Goal: Transaction & Acquisition: Purchase product/service

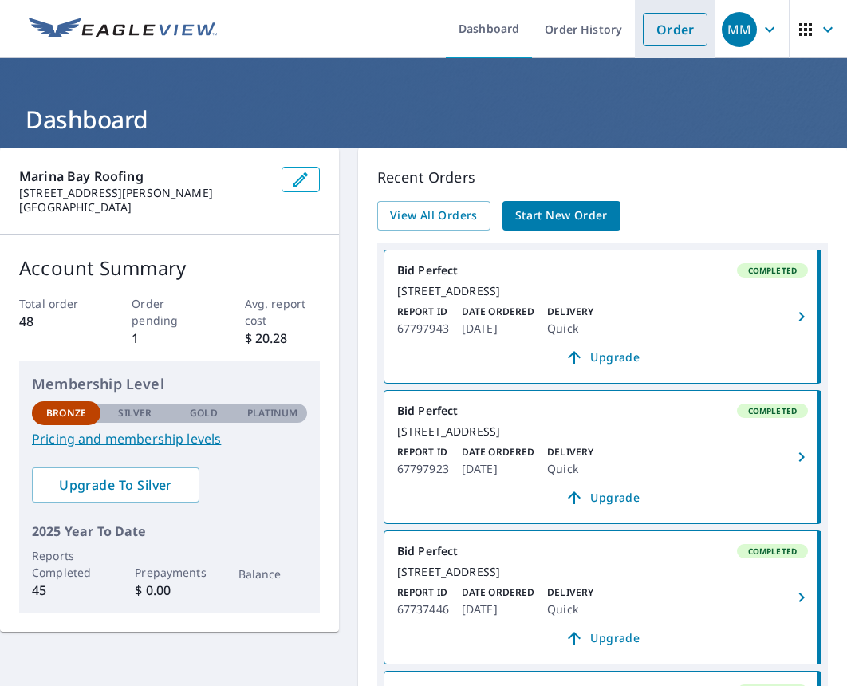
click at [661, 29] on link "Order" at bounding box center [675, 29] width 65 height 33
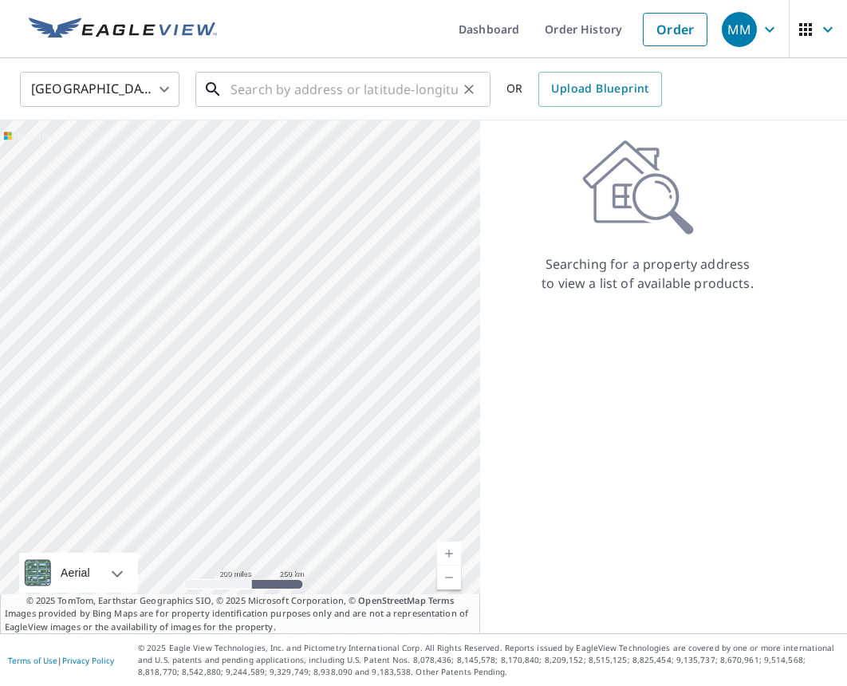
click at [410, 86] on input "text" at bounding box center [343, 89] width 227 height 45
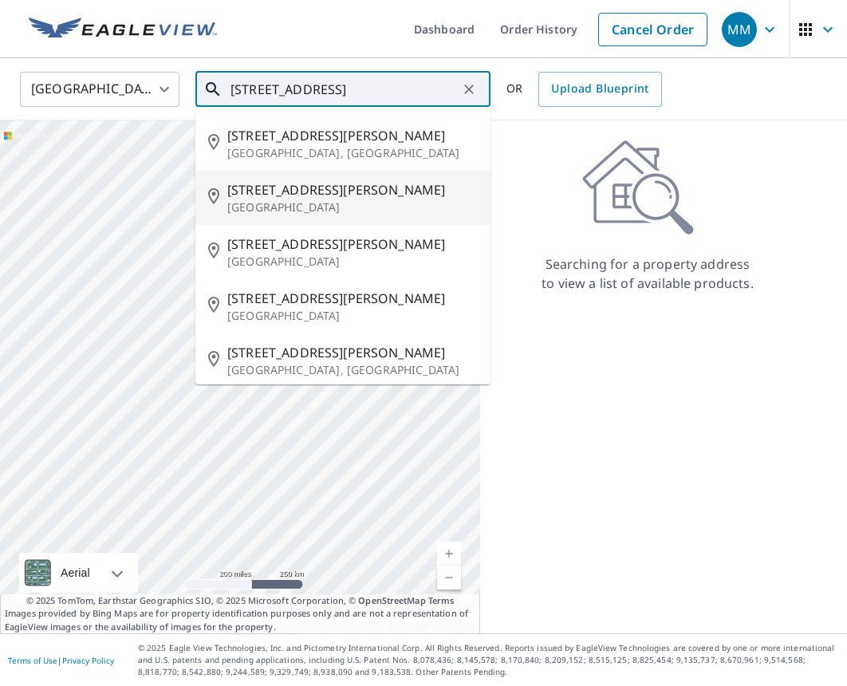
click at [347, 195] on span "[STREET_ADDRESS][PERSON_NAME]" at bounding box center [352, 189] width 250 height 19
type input "[STREET_ADDRESS][PERSON_NAME]"
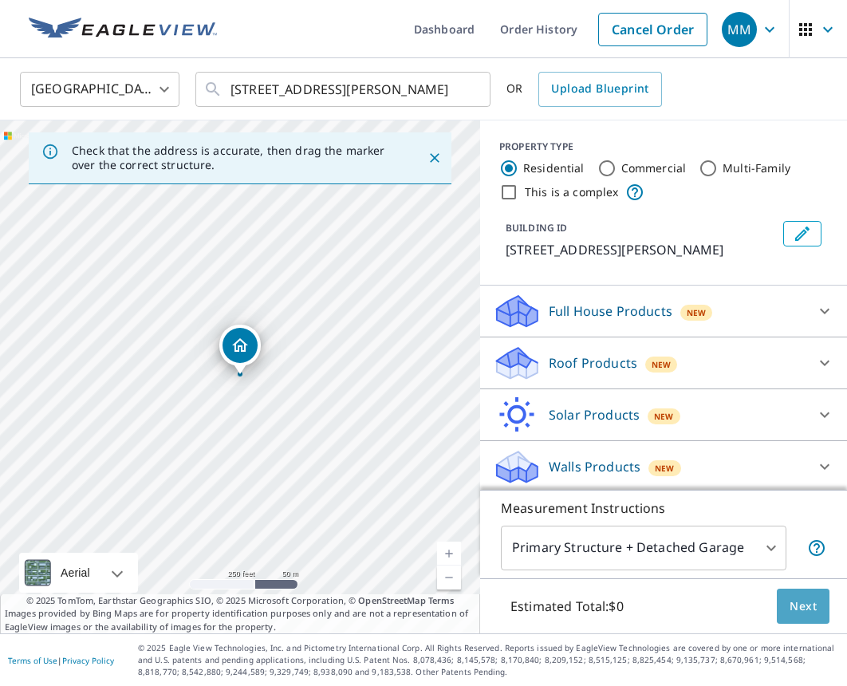
click at [797, 599] on span "Next" at bounding box center [803, 607] width 27 height 20
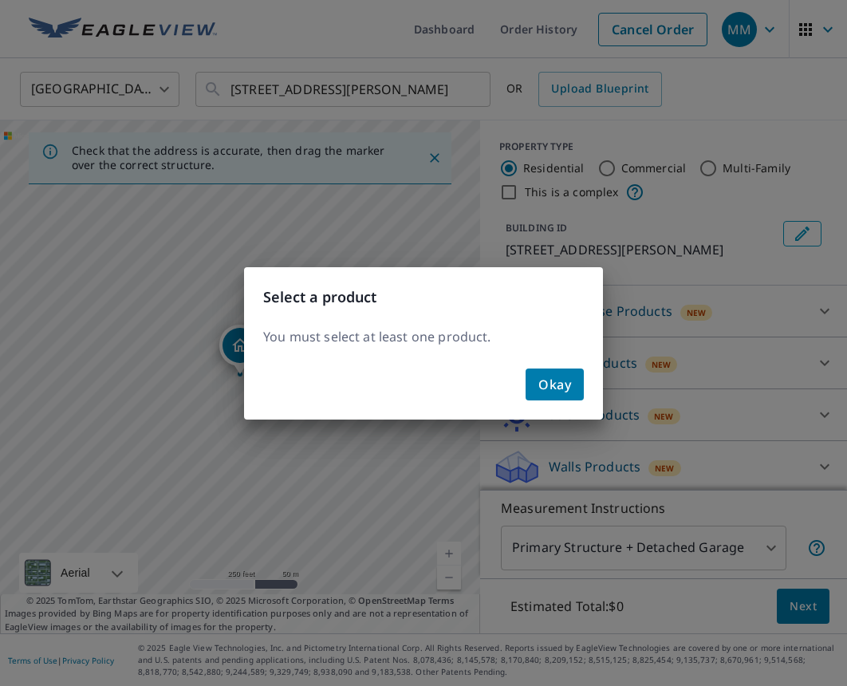
click at [566, 395] on span "Okay" at bounding box center [554, 384] width 33 height 22
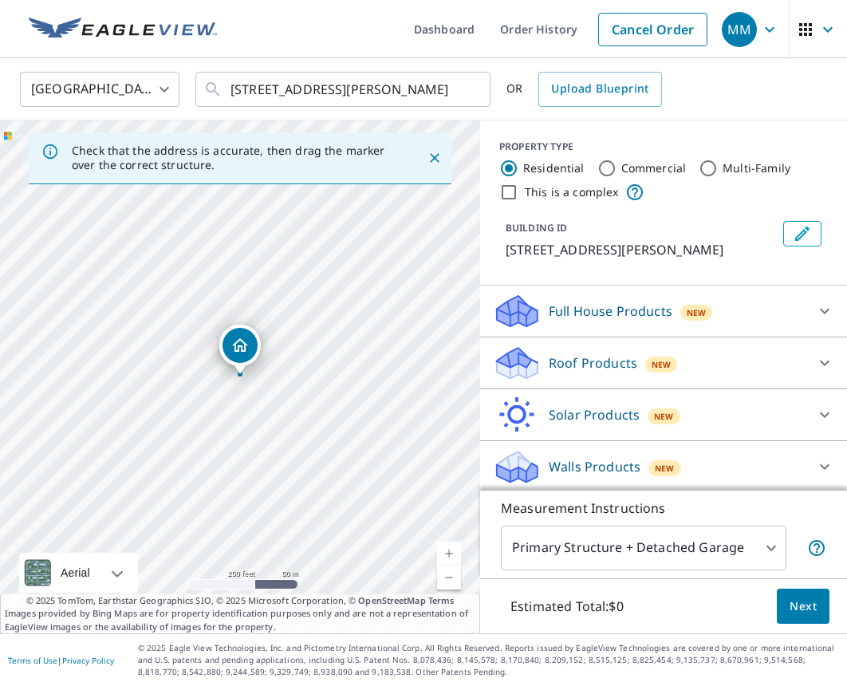
click at [573, 373] on div "Roof Products New" at bounding box center [649, 363] width 313 height 37
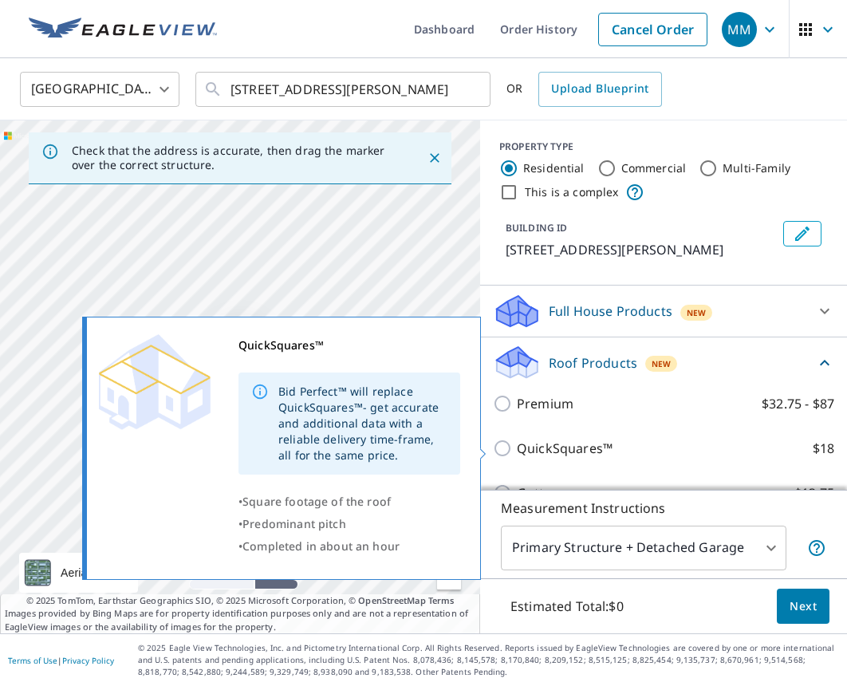
click at [569, 442] on p "QuickSquares™" at bounding box center [565, 448] width 96 height 19
click at [517, 442] on input "QuickSquares™ $18" at bounding box center [505, 448] width 24 height 19
checkbox input "true"
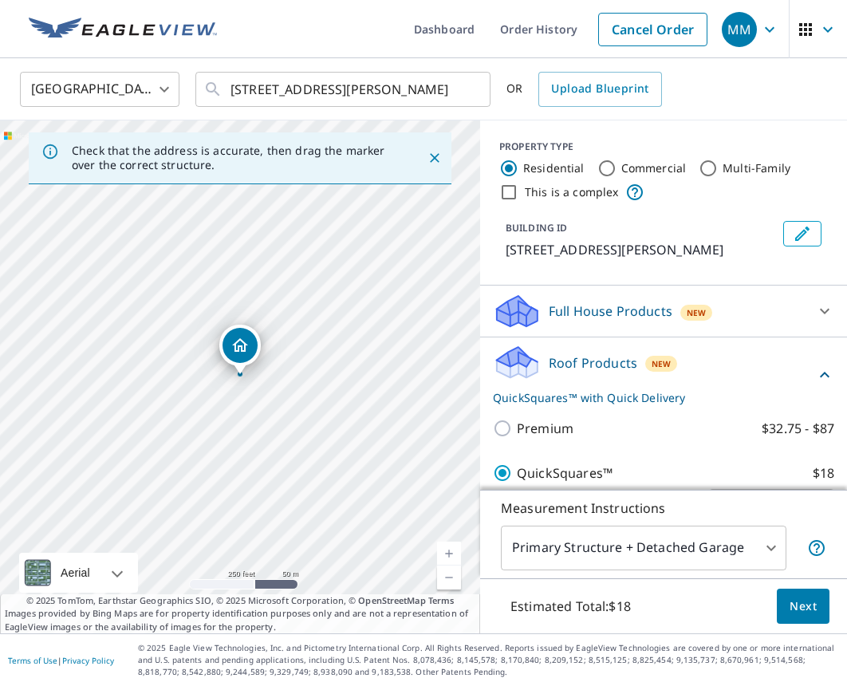
click at [794, 595] on button "Next" at bounding box center [803, 607] width 53 height 36
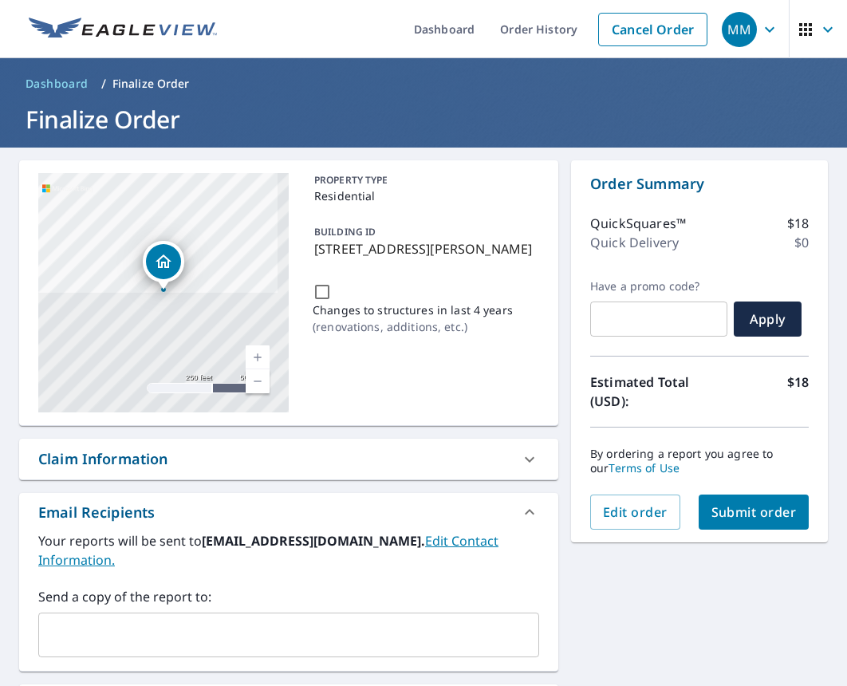
click at [755, 517] on span "Submit order" at bounding box center [753, 512] width 85 height 18
